Goal: Obtain resource: Download file/media

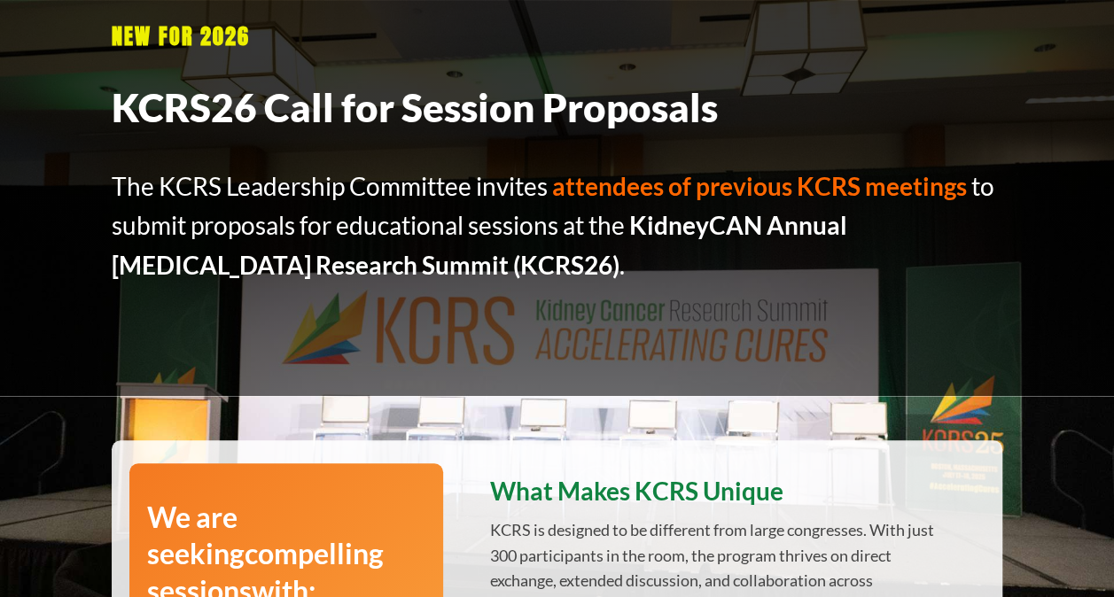
scroll to position [62, 0]
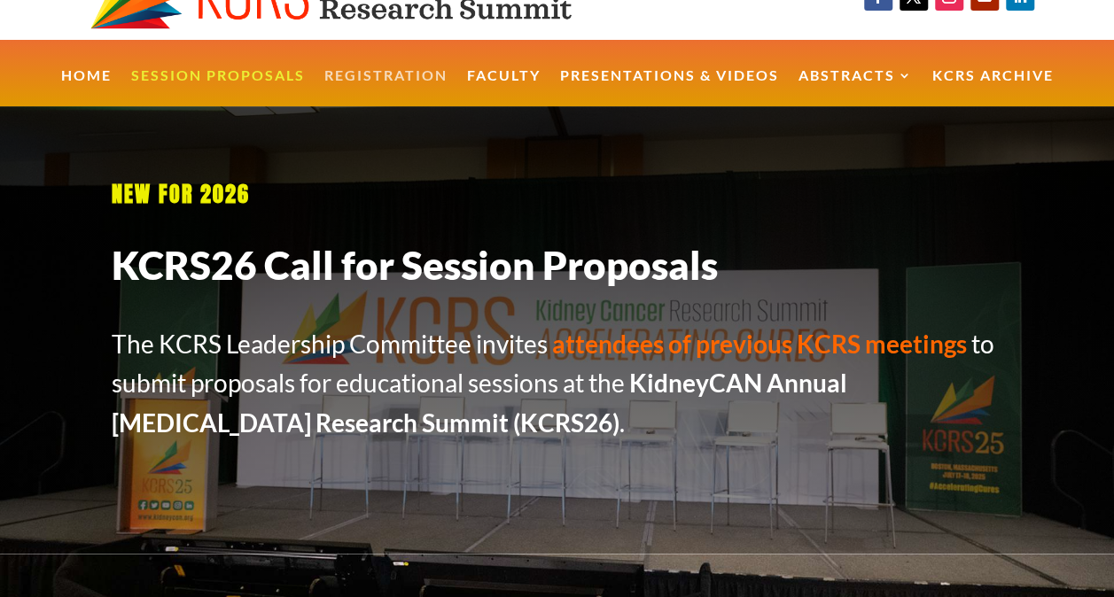
click at [404, 79] on link "Registration" at bounding box center [385, 88] width 123 height 38
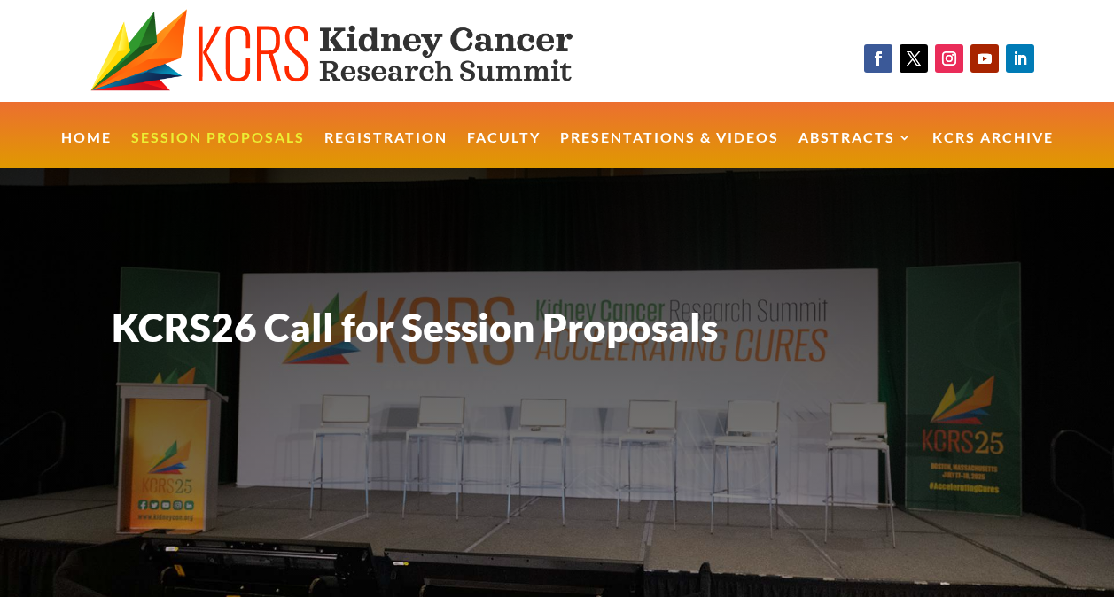
scroll to position [62, 0]
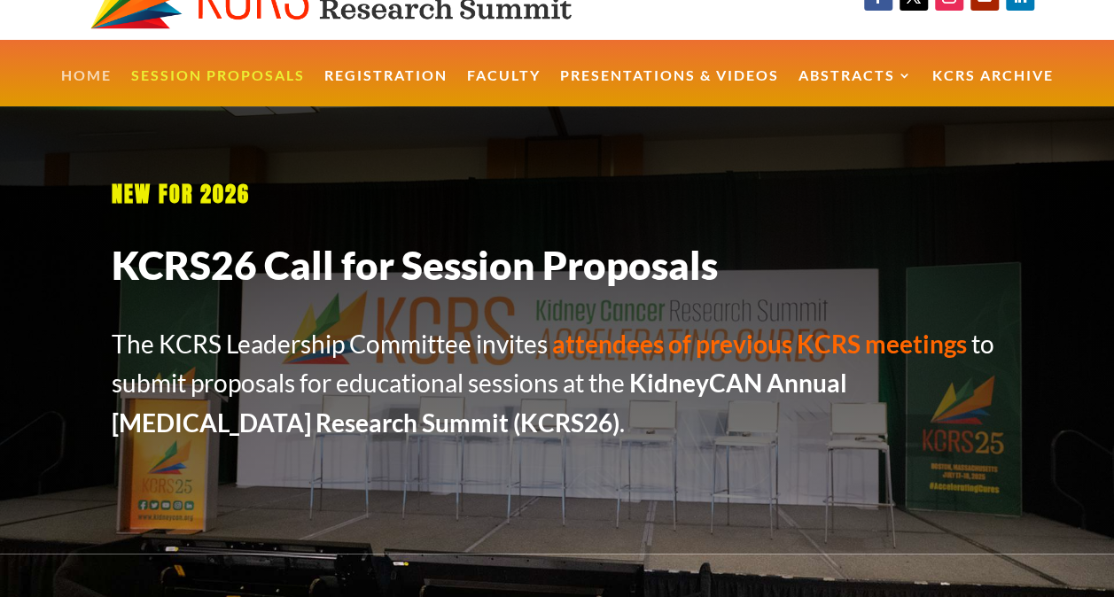
click at [89, 69] on link "Home" at bounding box center [86, 88] width 51 height 38
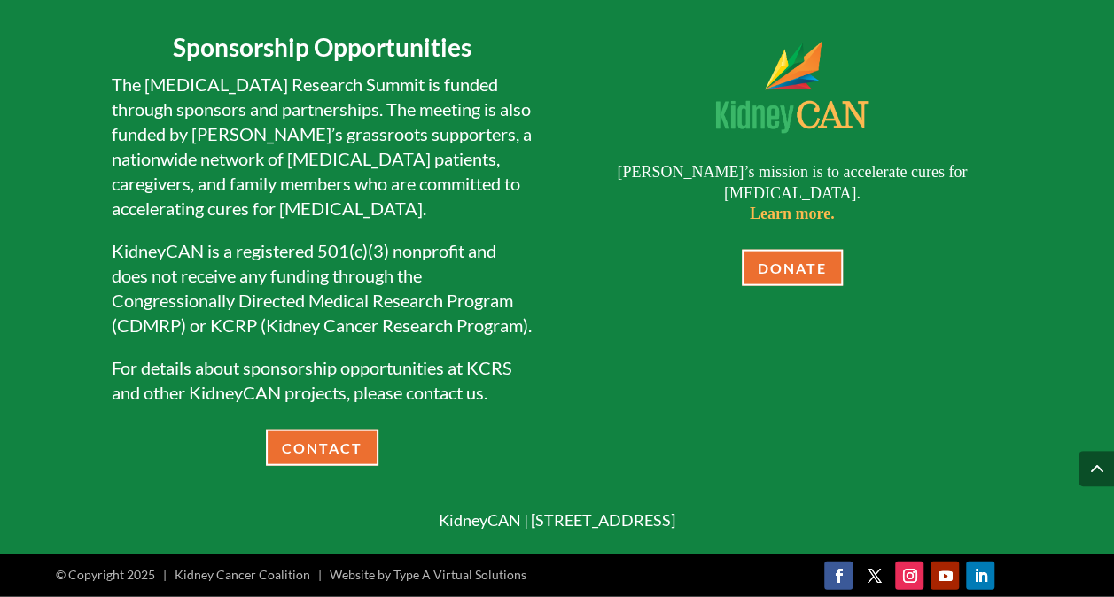
scroll to position [932, 0]
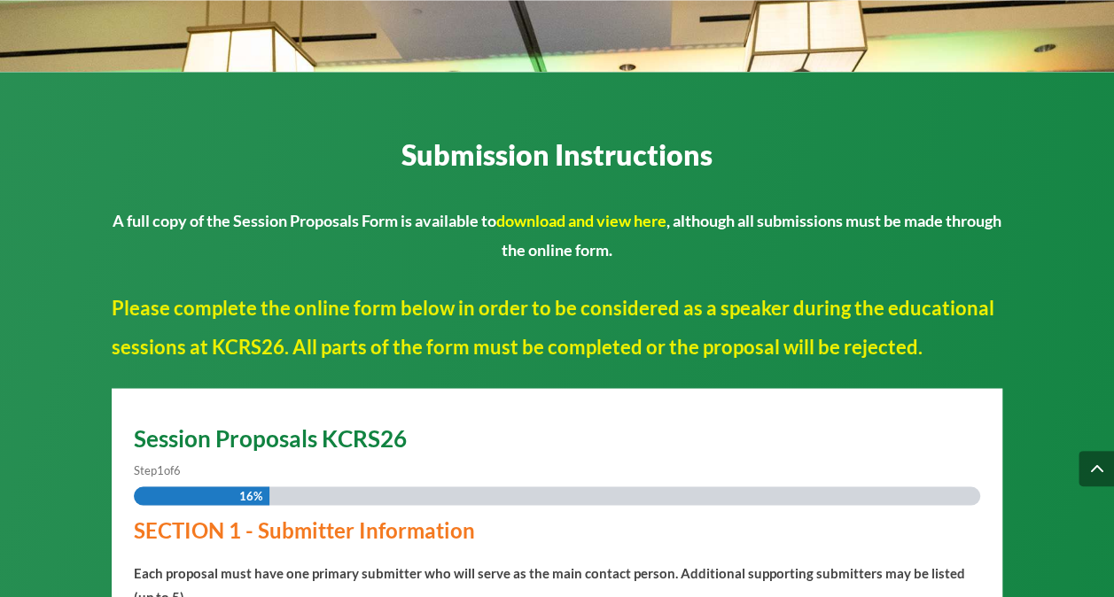
scroll to position [1452, 0]
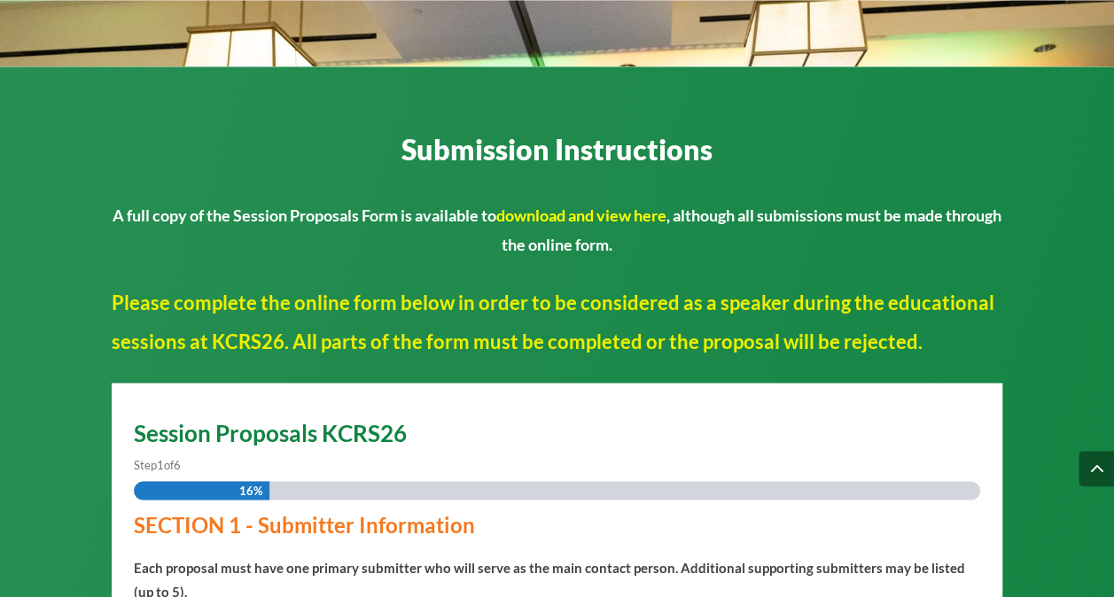
click at [585, 224] on link "download and view here" at bounding box center [581, 214] width 170 height 19
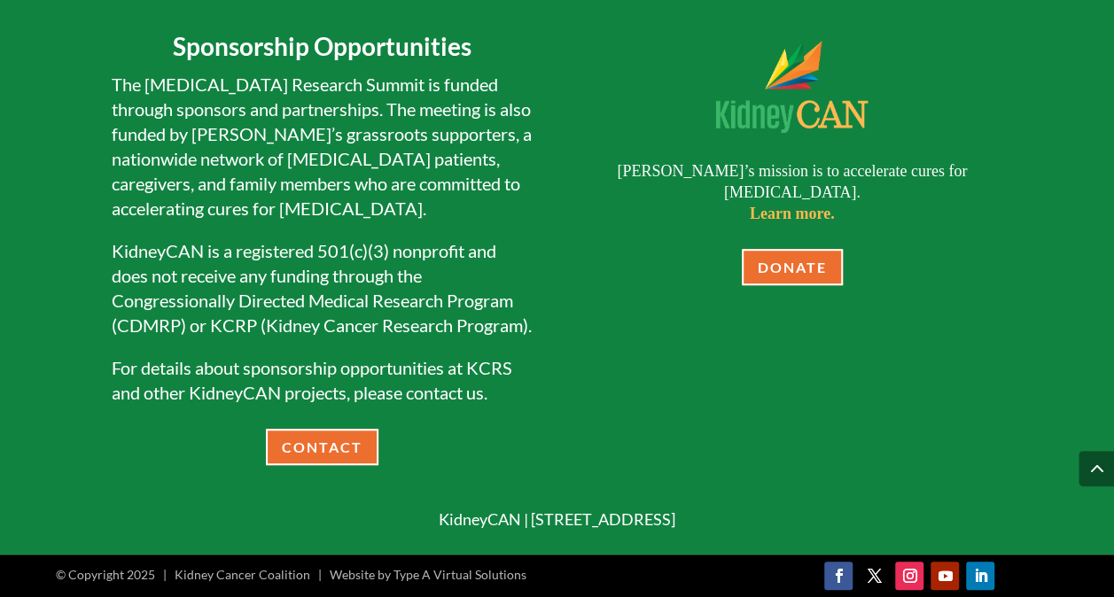
scroll to position [0, 0]
